Goal: Contribute content

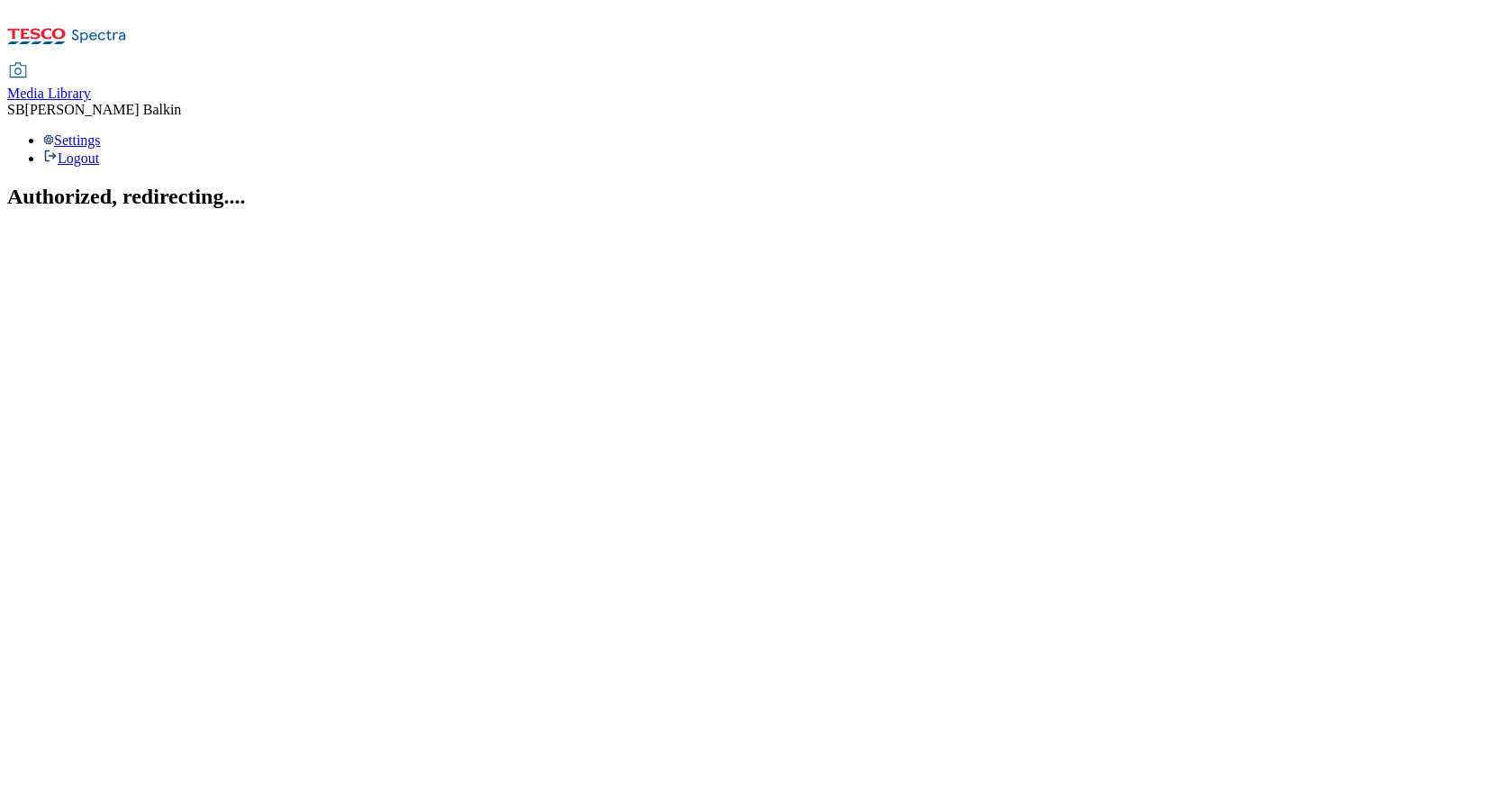
click at [91, 86] on span "Media Library" at bounding box center [49, 93] width 84 height 15
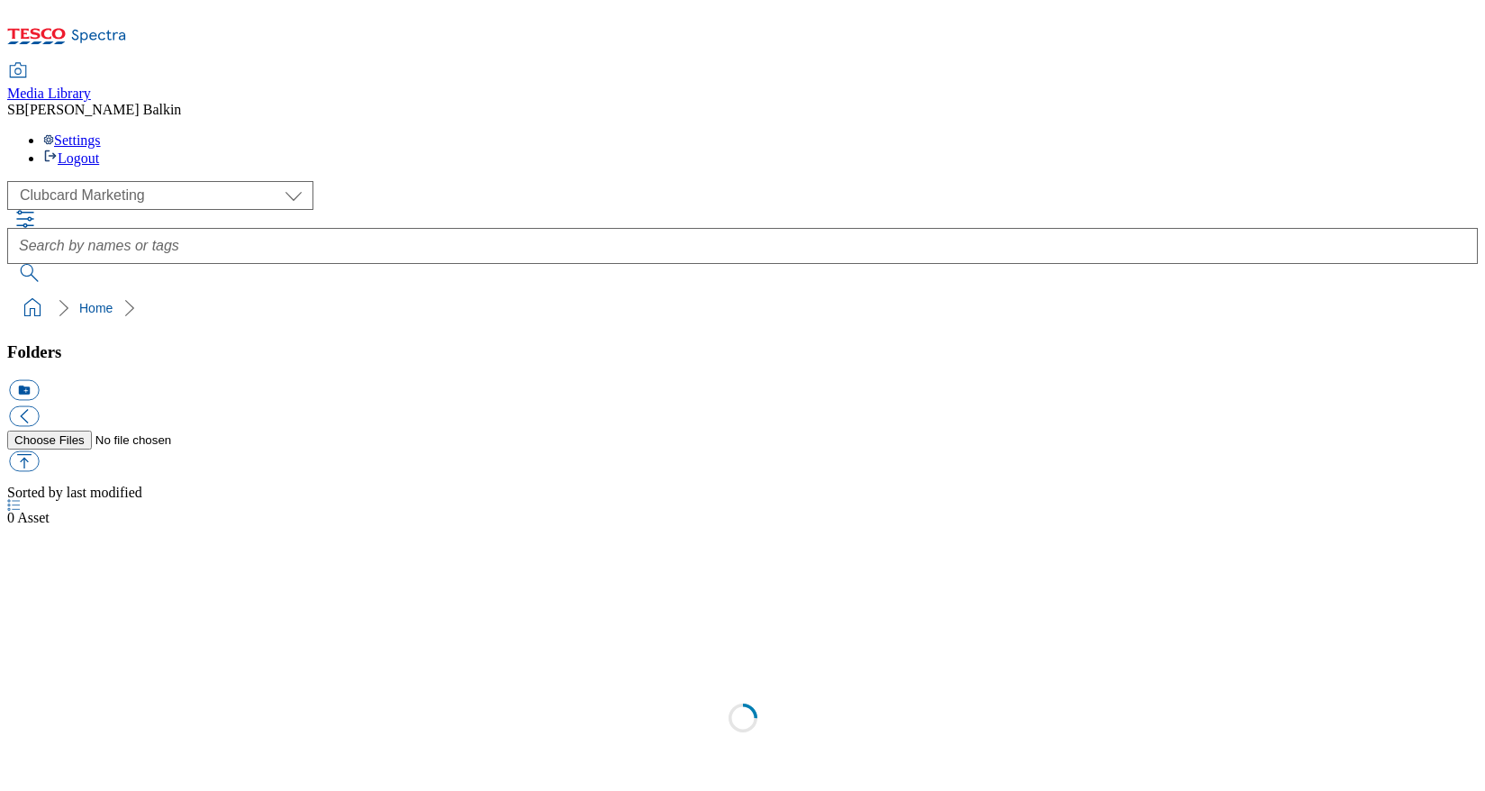
scroll to position [1, 0]
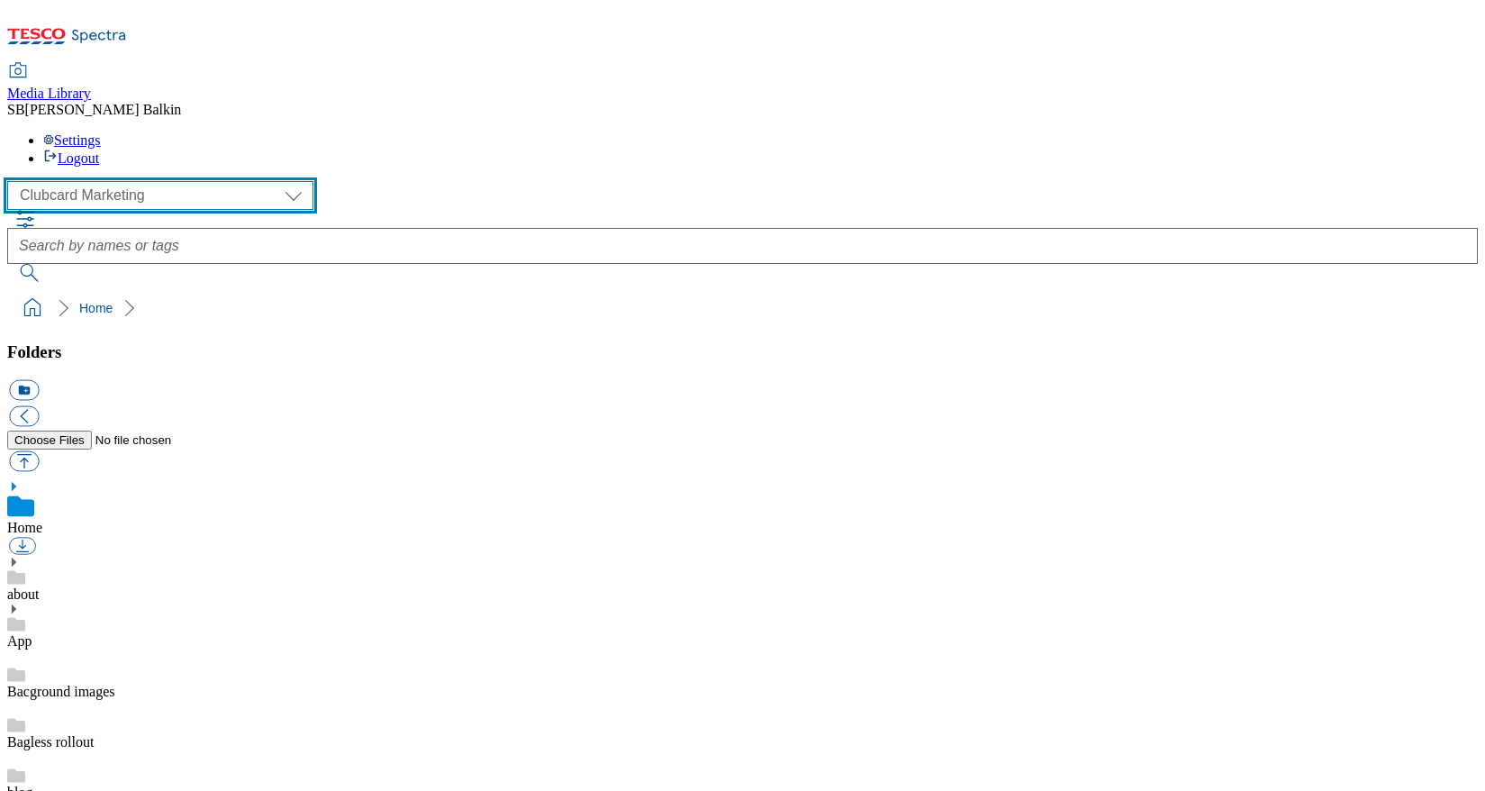
click at [156, 181] on select "Clubcard Marketing Dotcom UK FnF Stores GHS Marketing UK GHS Product UK GHS ROI…" at bounding box center [160, 195] width 306 height 29
click at [13, 181] on select "Clubcard Marketing Dotcom UK FnF Stores GHS Marketing UK GHS Product UK GHS ROI…" at bounding box center [160, 195] width 306 height 29
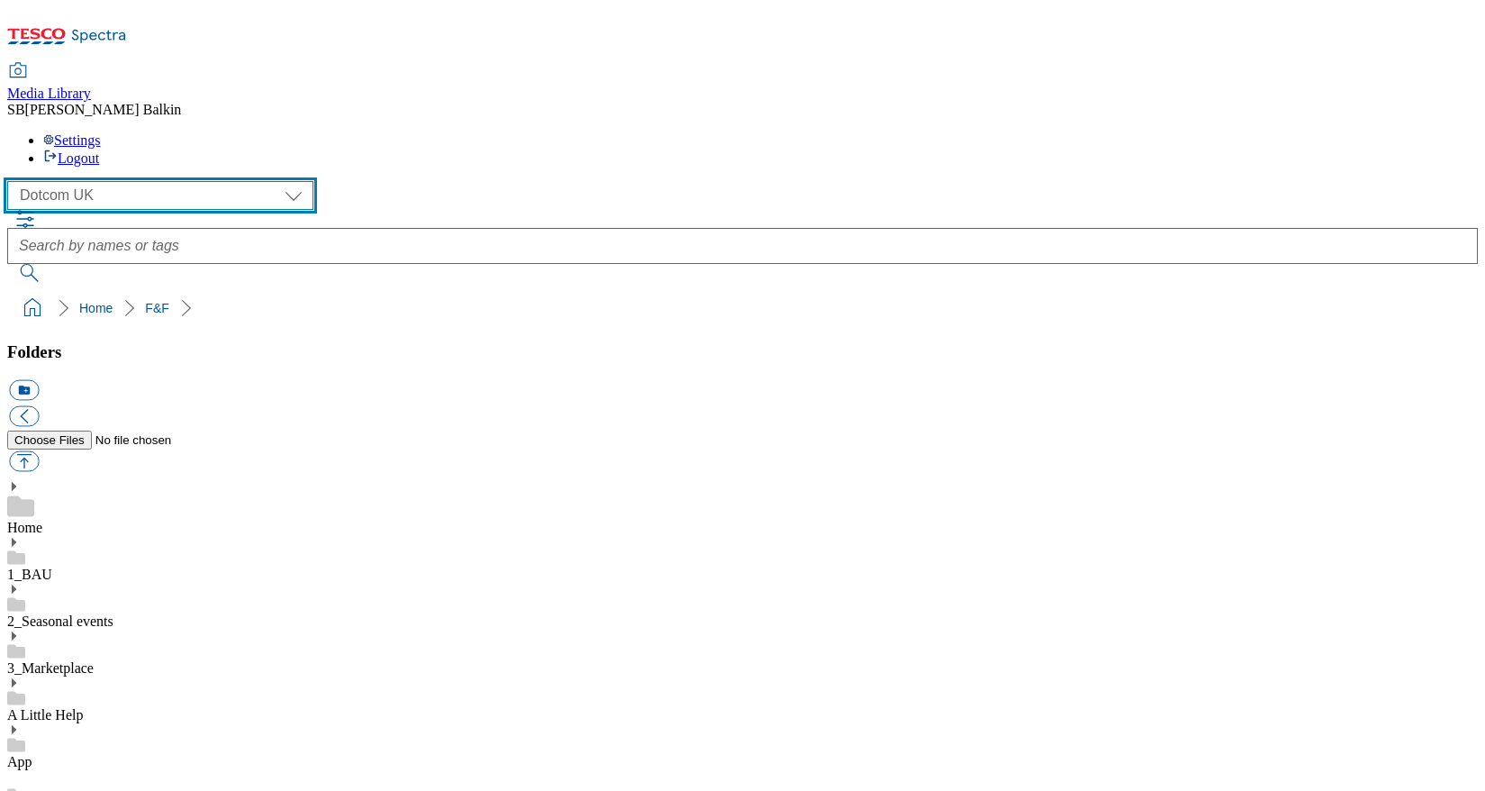
click at [98, 181] on select "Clubcard Marketing Dotcom UK FnF Stores GHS Marketing UK GHS Product UK GHS ROI…" at bounding box center [160, 195] width 306 height 29
select select "flare-ghs-mktg"
click at [13, 181] on select "Clubcard Marketing Dotcom UK FnF Stores GHS Marketing UK GHS Product UK GHS ROI…" at bounding box center [160, 195] width 306 height 29
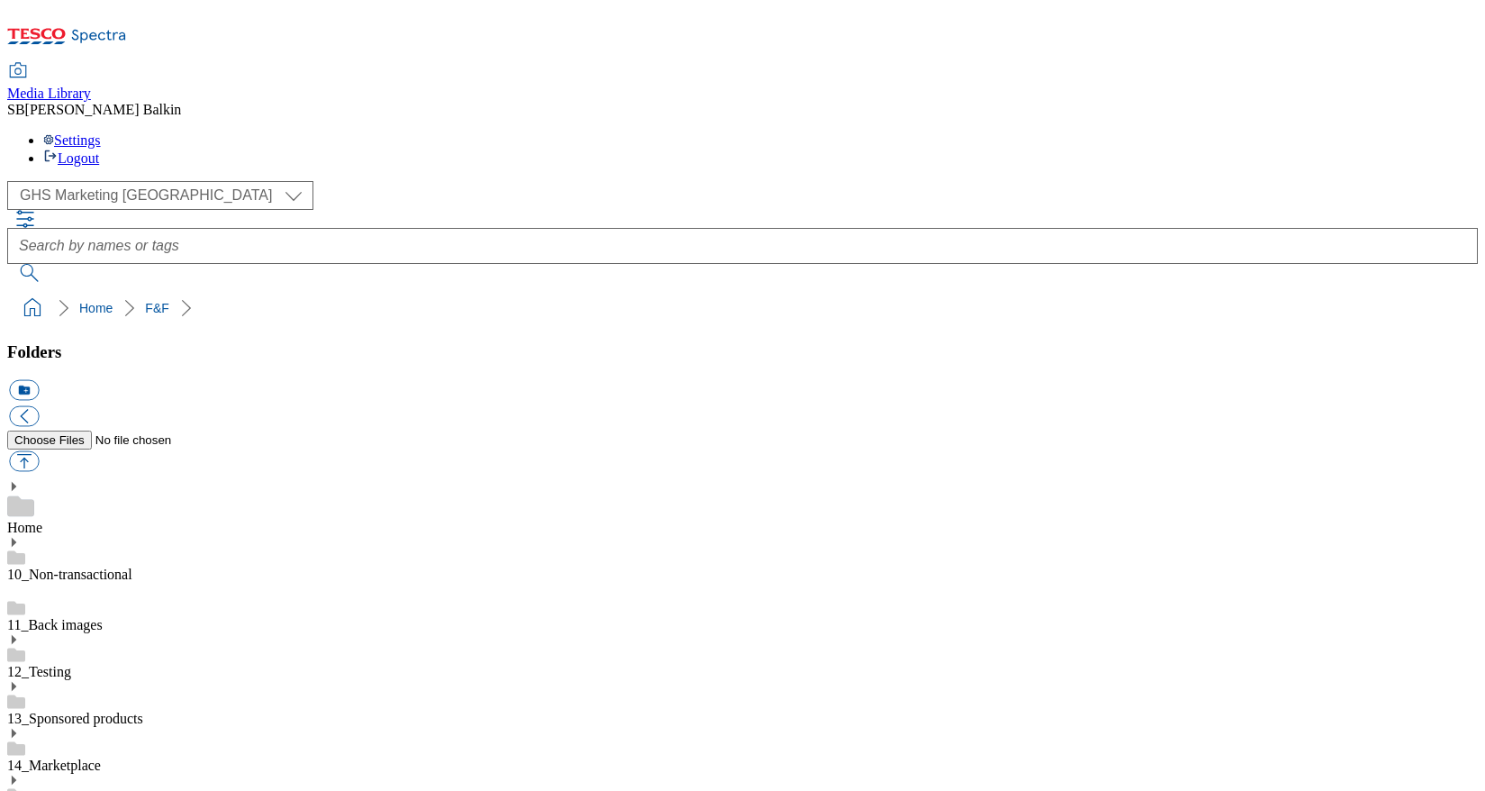
click at [16, 775] on use at bounding box center [14, 779] width 5 height 9
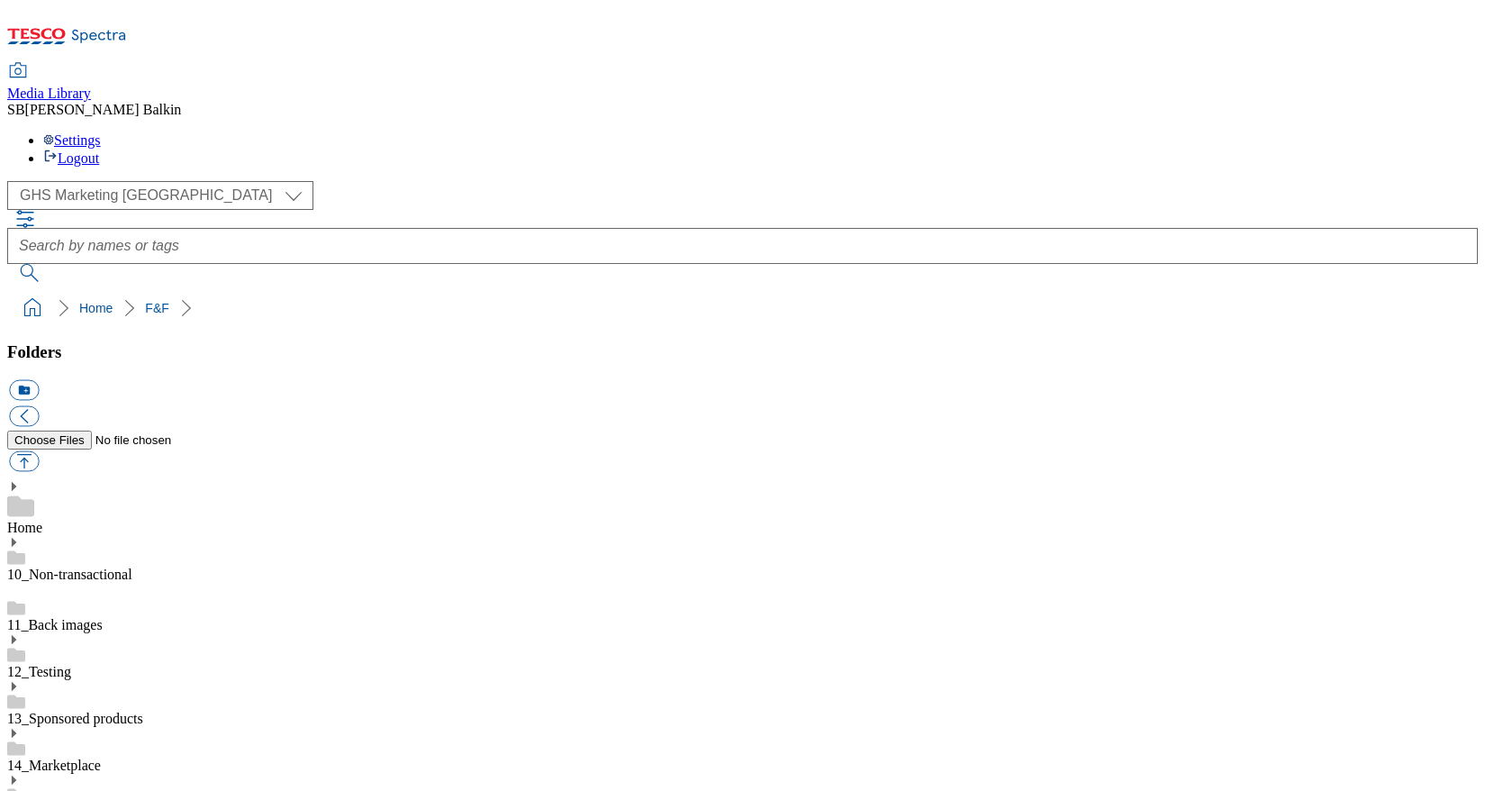
scroll to position [284, 0]
click at [39, 380] on button "icon_new_folder" at bounding box center [24, 390] width 30 height 21
type input "2530"
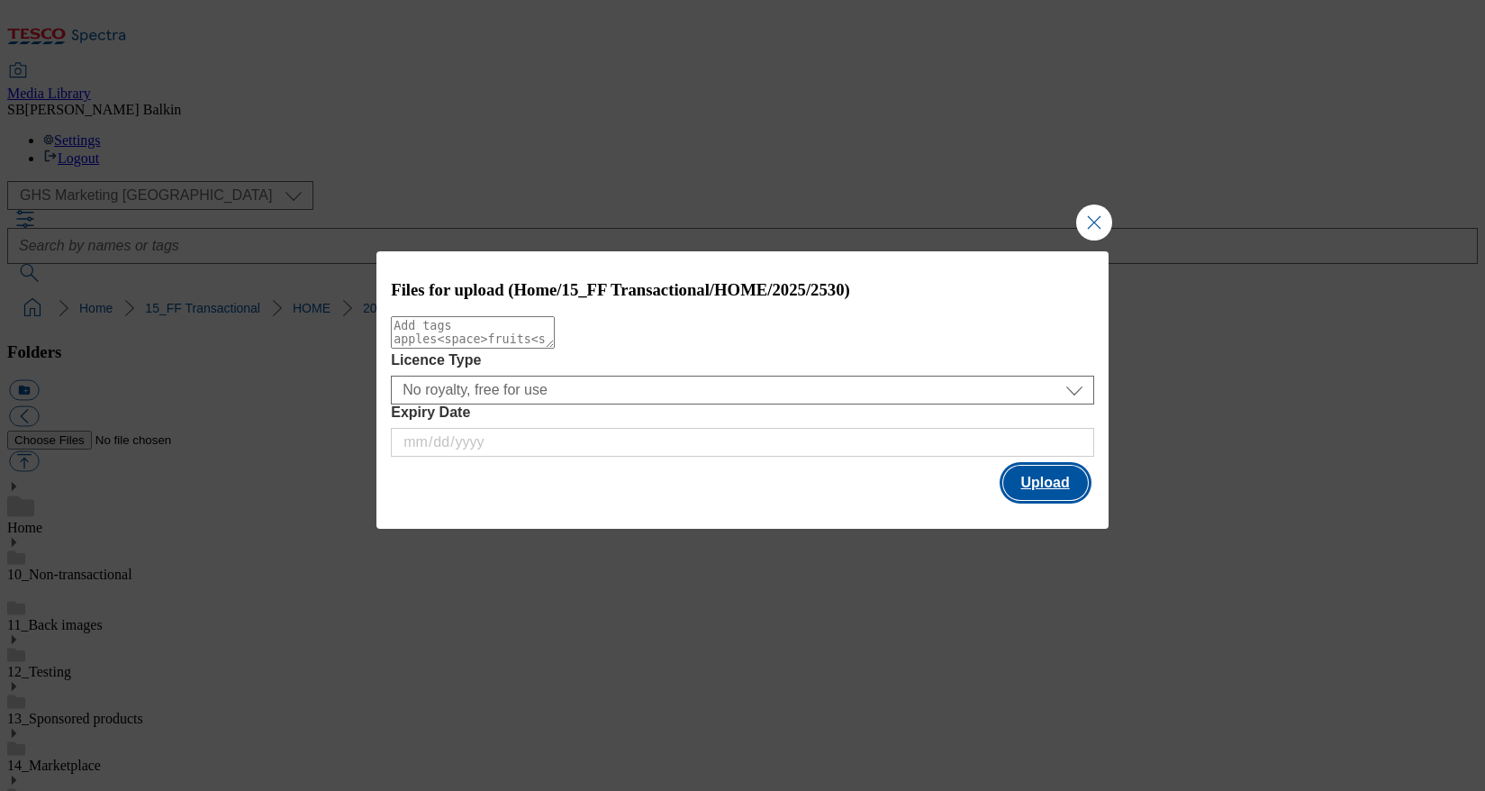
click at [1042, 481] on button "Upload" at bounding box center [1045, 483] width 85 height 34
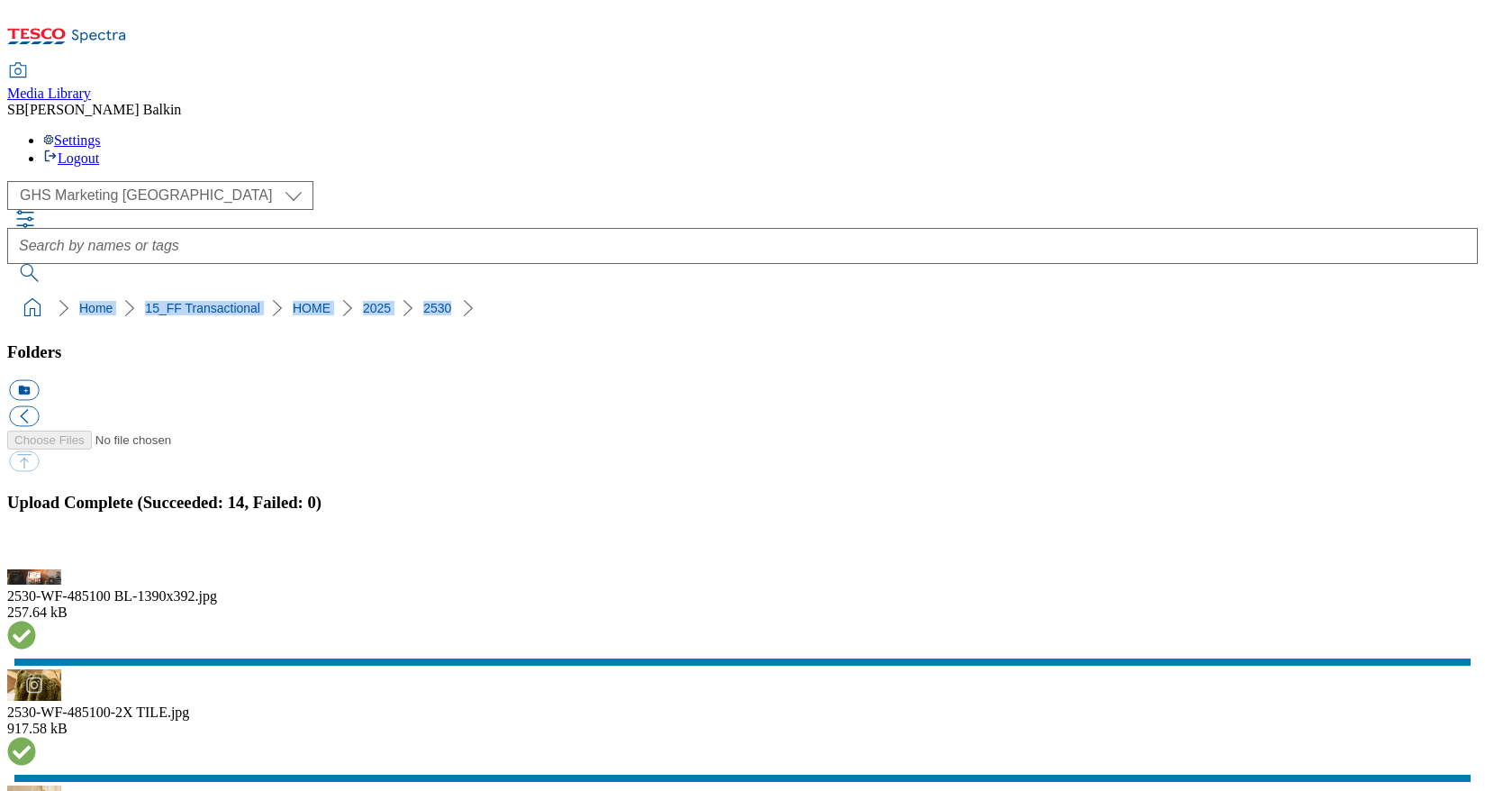
drag, startPoint x: 8, startPoint y: 171, endPoint x: 411, endPoint y: 173, distance: 402.5
click at [411, 291] on nav "Home 15_FF Transactional HOME 2025 2530" at bounding box center [742, 308] width 1471 height 34
copy ol "Home 15_FF Transactional HOME 2025 2530"
click at [36, 550] on button "button" at bounding box center [22, 558] width 27 height 17
